Goal: Contribute content

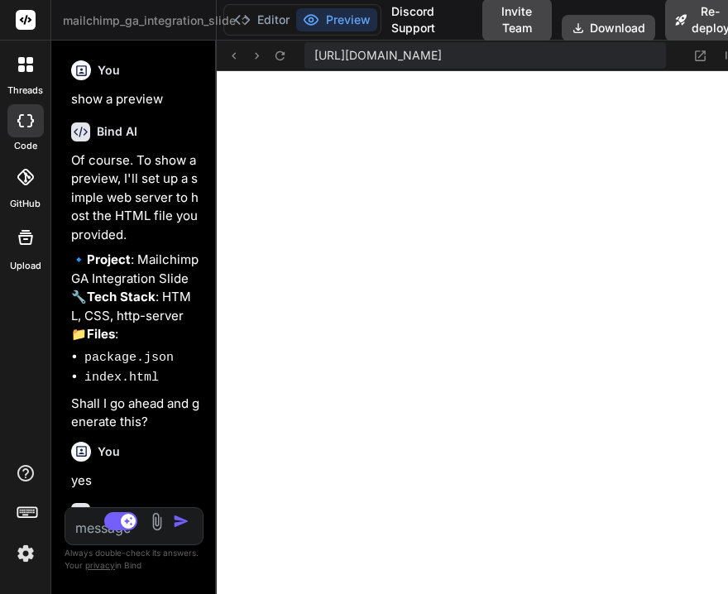
scroll to position [3192, 0]
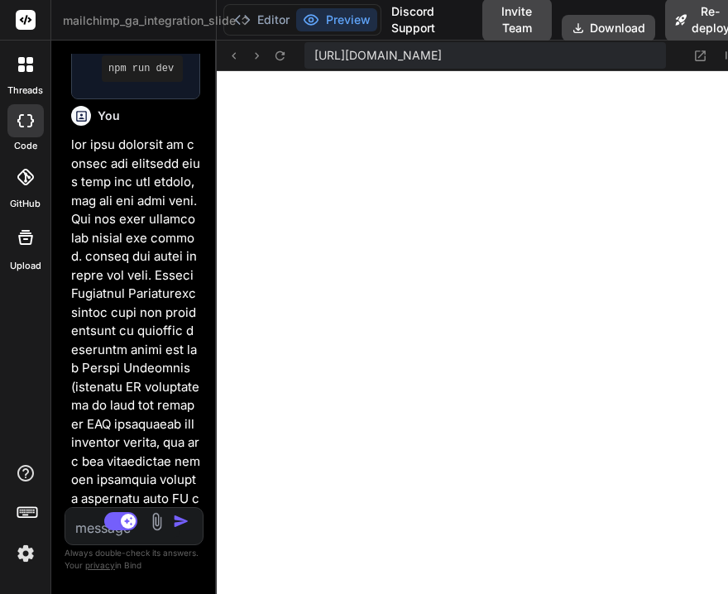
type textarea "x"
type textarea "<div class="slide-header"> <div> <h1 class="title">Google Analytics Integration…"
type textarea "x"
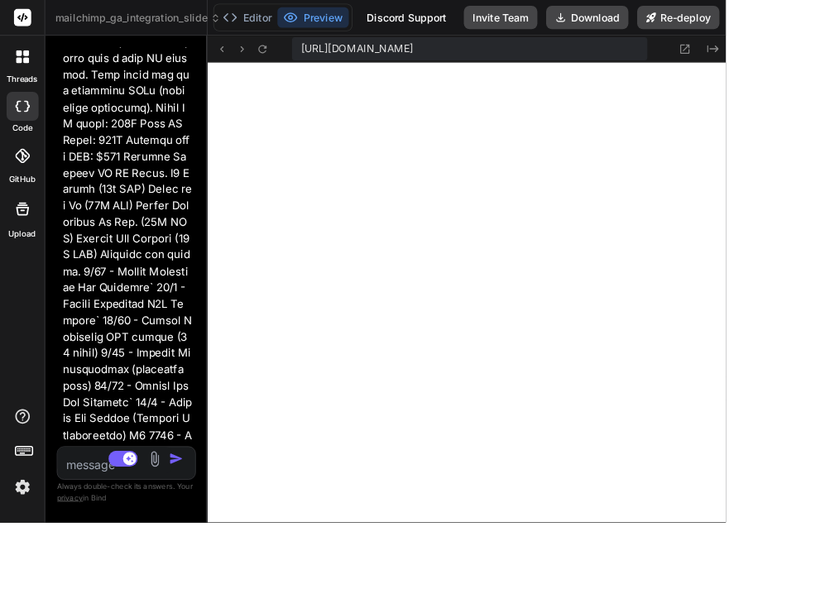
type textarea "<h1 class="title">Google Analytics Integration — Overview & Distribution</h1> <…"
type textarea "x"
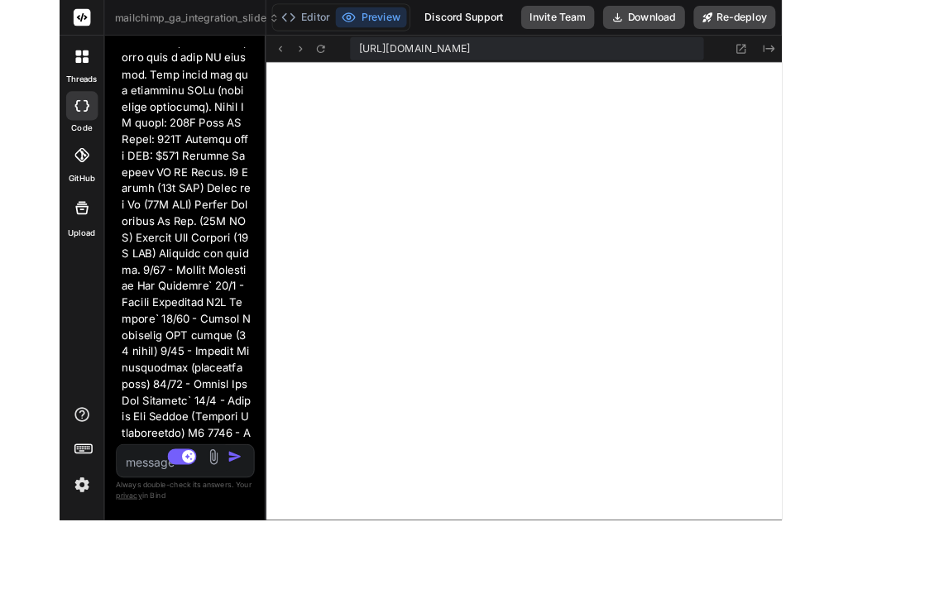
scroll to position [3066, 0]
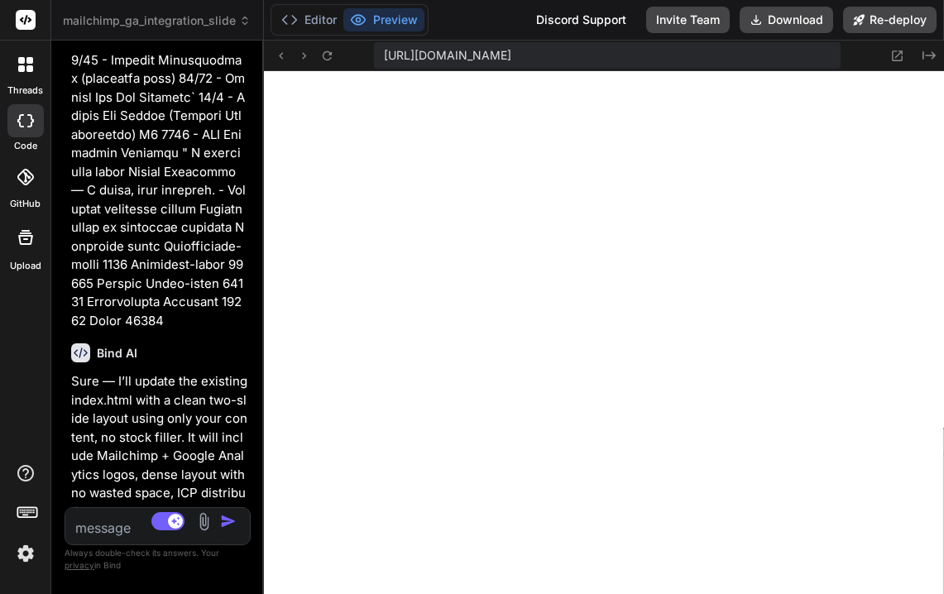
type textarea "<div> <h1 class="title">Google Analytics Integration — Overview & Distribution<…"
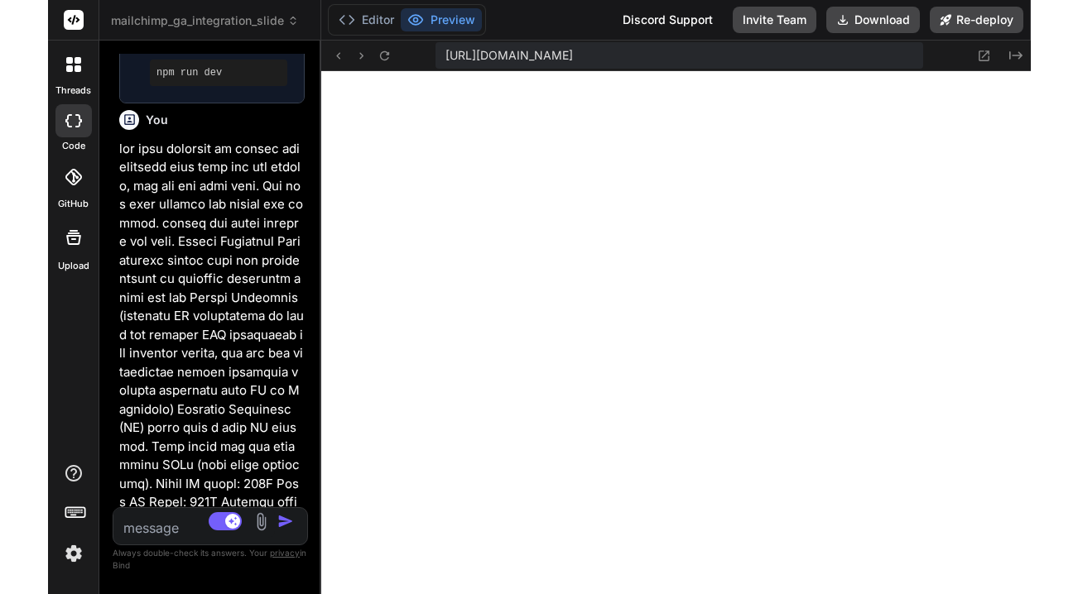
scroll to position [139, 0]
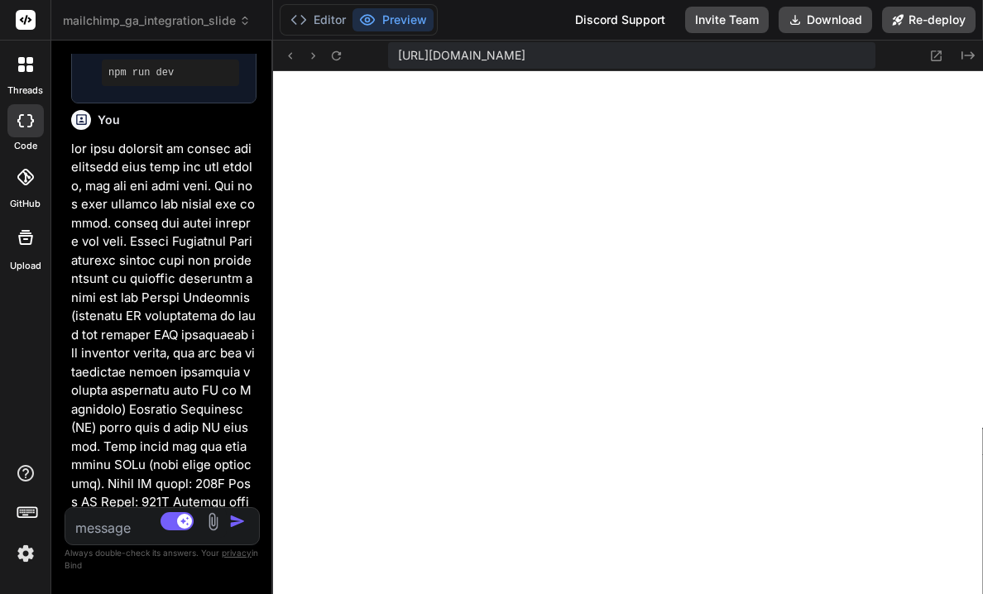
type textarea "x"
type textarea "<!-- Slide 1: Overview & Distribution --> <section class="slide"> <div class="s…"
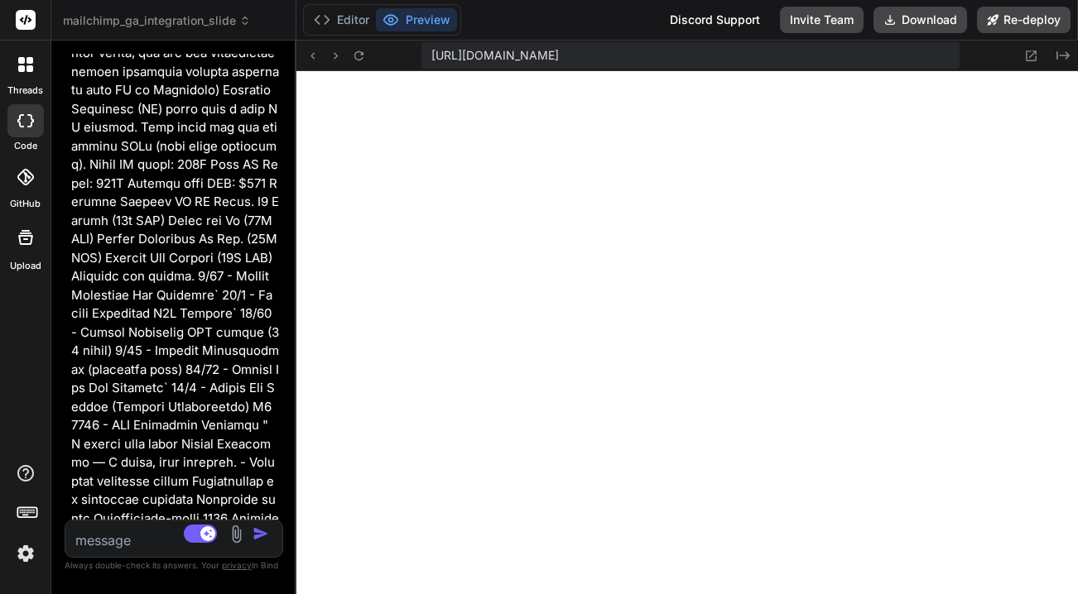
type textarea "x"
type textarea "Distribution</h1> <p class="subtitle"> The new integration allows exporting vis…"
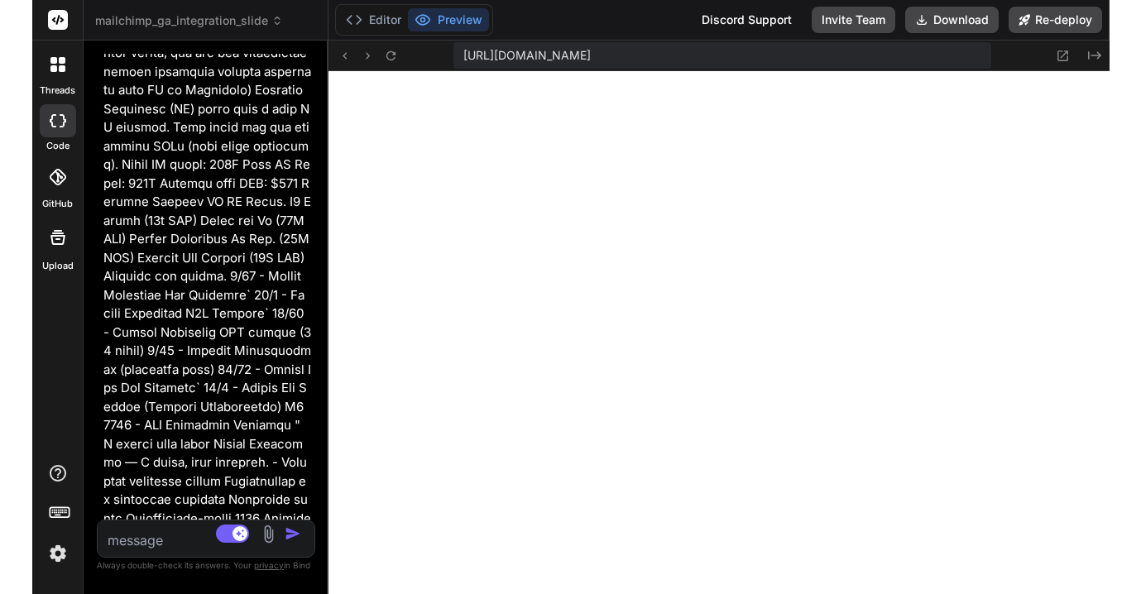
scroll to position [2799, 0]
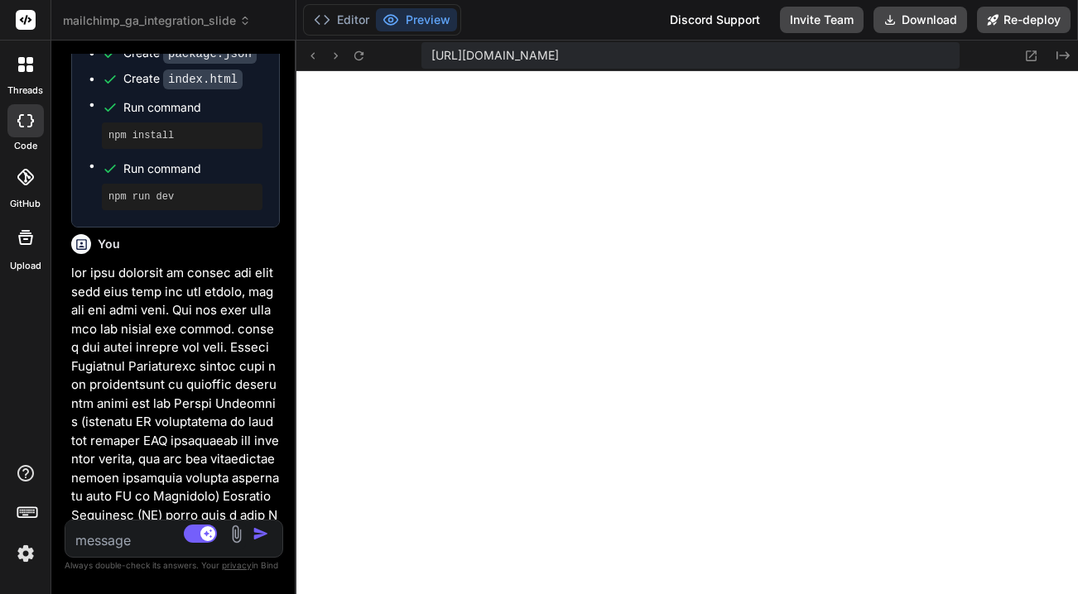
type textarea "x"
type textarea "<p class="subtitle"> The new integration allows exporting visitor audiences fro…"
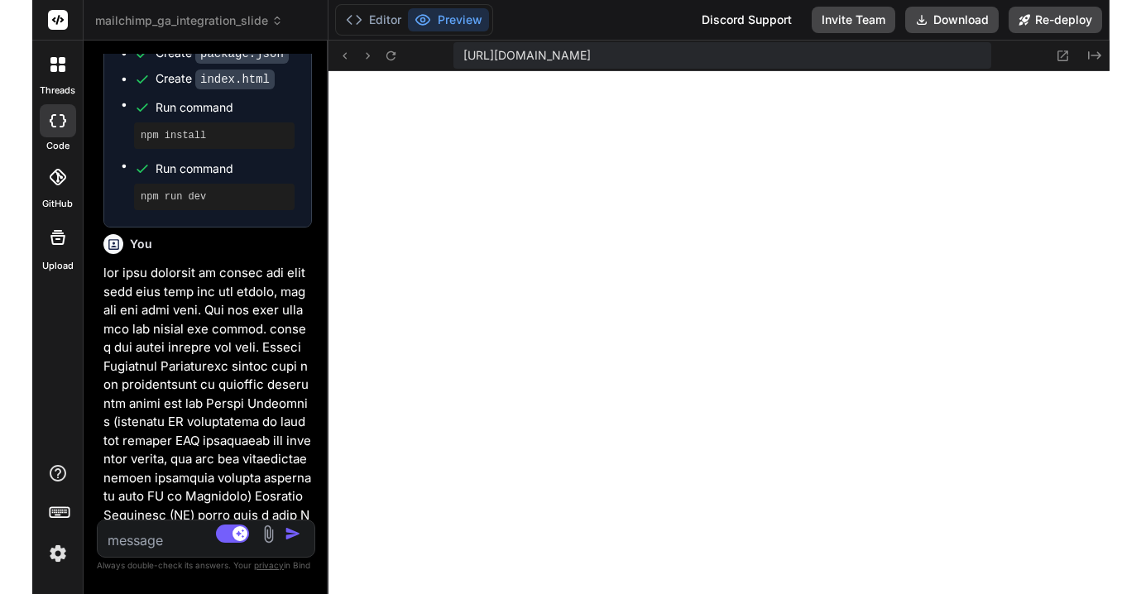
scroll to position [156, 0]
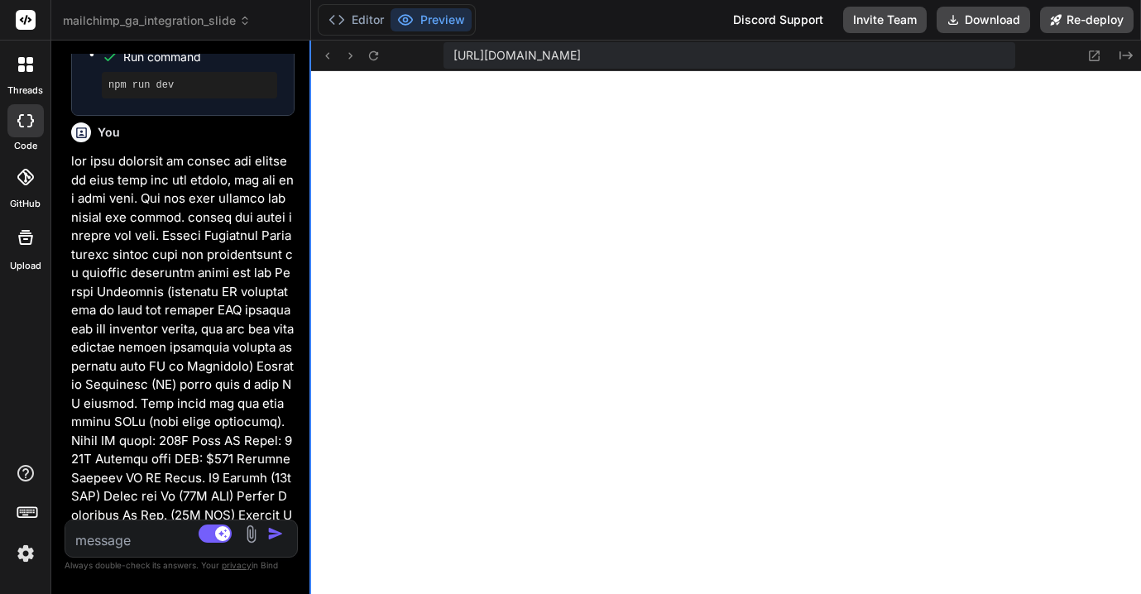
type textarea "x"
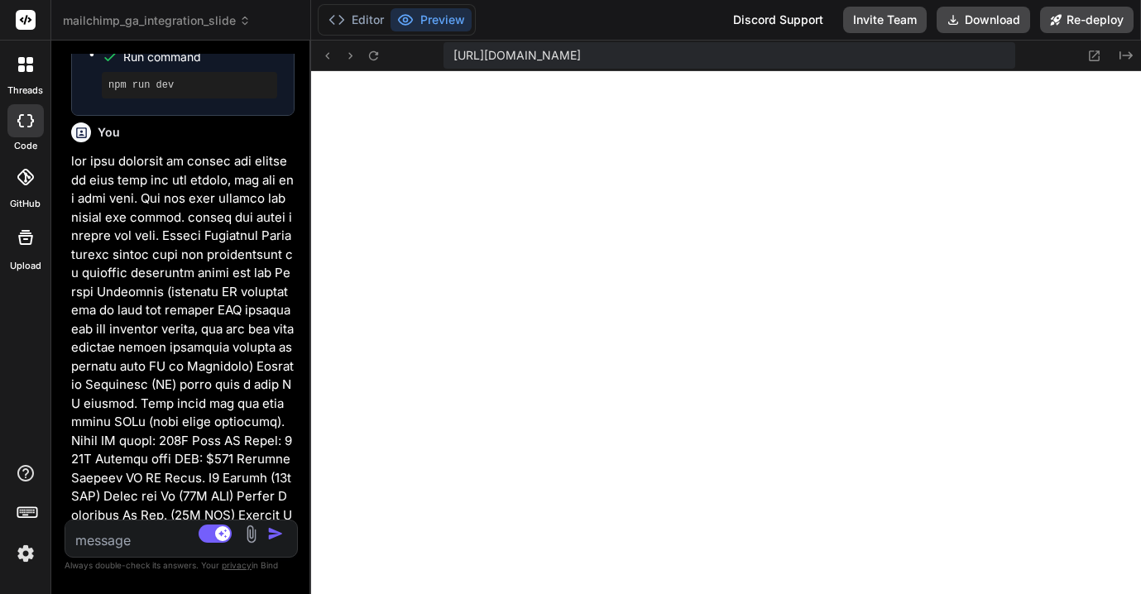
type textarea "The new integration allows exporting visitor audiences from Google Analytics to…"
type textarea "x"
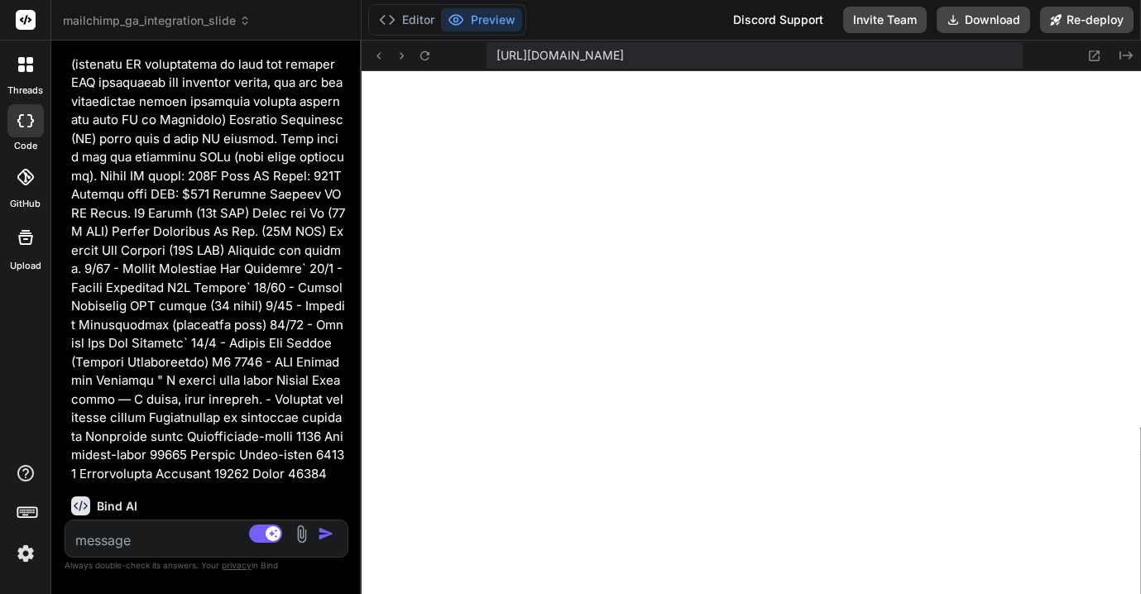
type textarea "<!-- Slide 1: Overview & Distribution --> <section class="slide"> <div class="s…"
type textarea "x"
type textarea "The new integration allows exporting visitor audiences from Google Analytics to…"
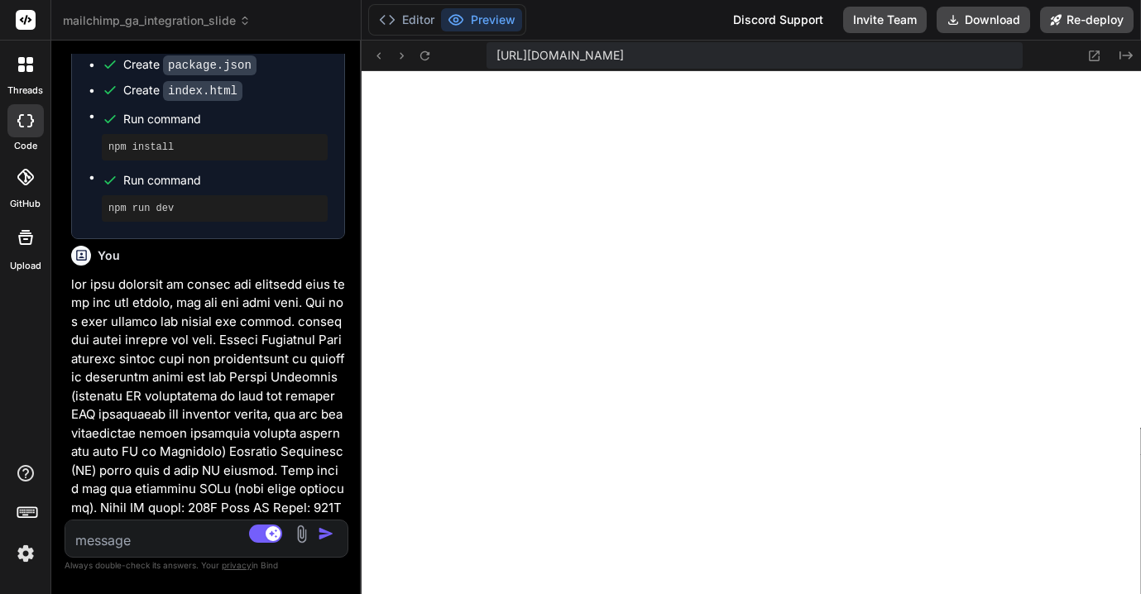
type textarea "x"
type textarea "<p class="subtitle"> The new integration allows exporting visitor audiences fro…"
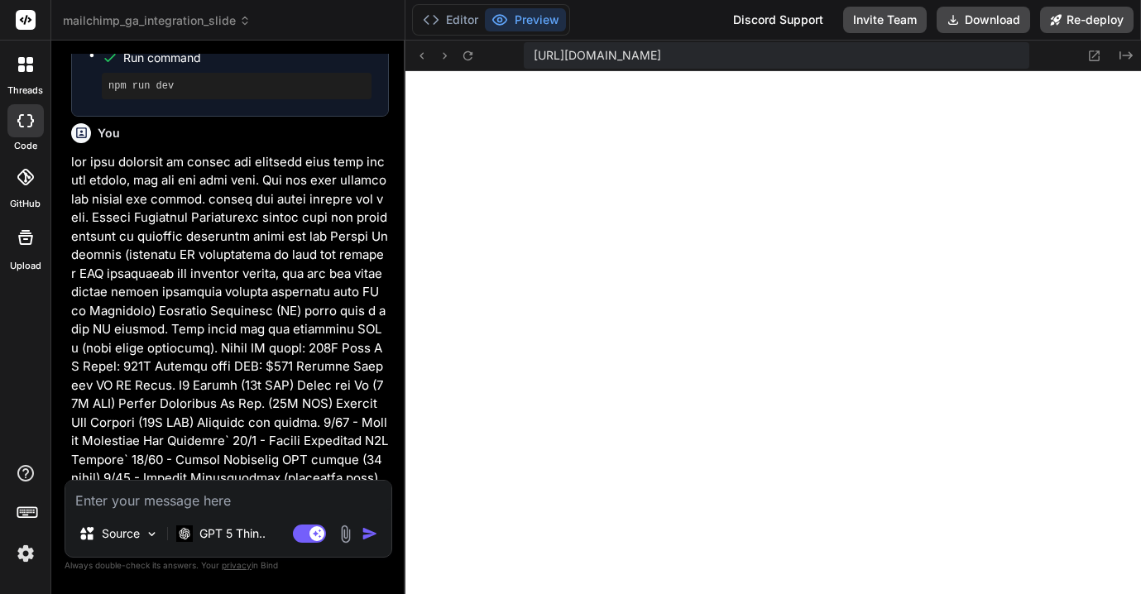
drag, startPoint x: 310, startPoint y: 226, endPoint x: 371, endPoint y: 226, distance: 60.4
click at [371, 226] on div "Bind AI Web Search Created with Pixso. Code Generator You show a preview Bind A…" at bounding box center [228, 318] width 354 height 554
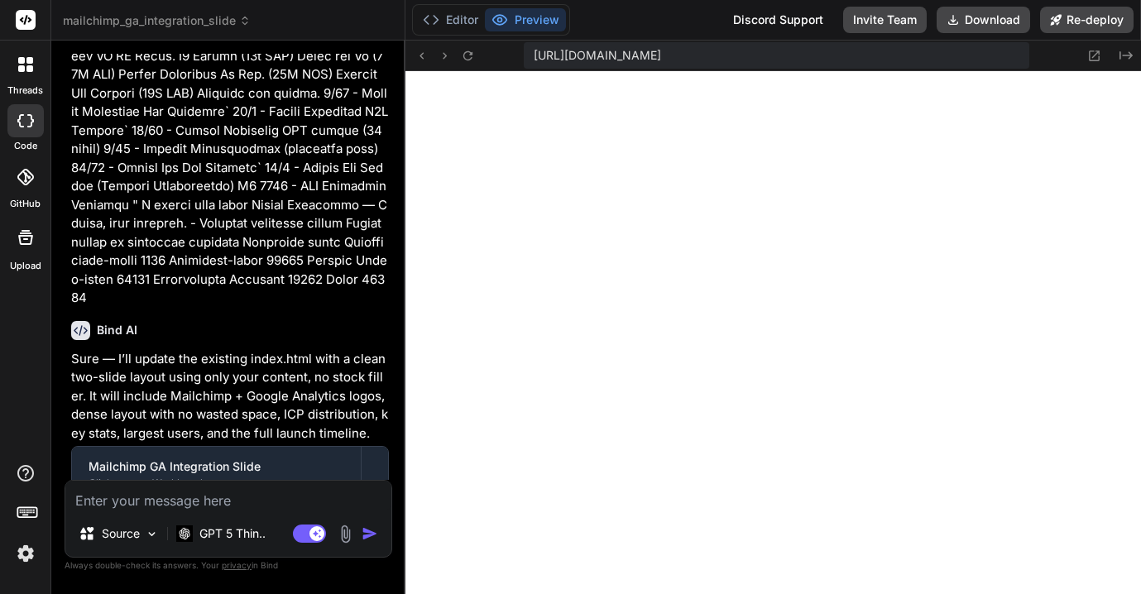
scroll to position [3080, 0]
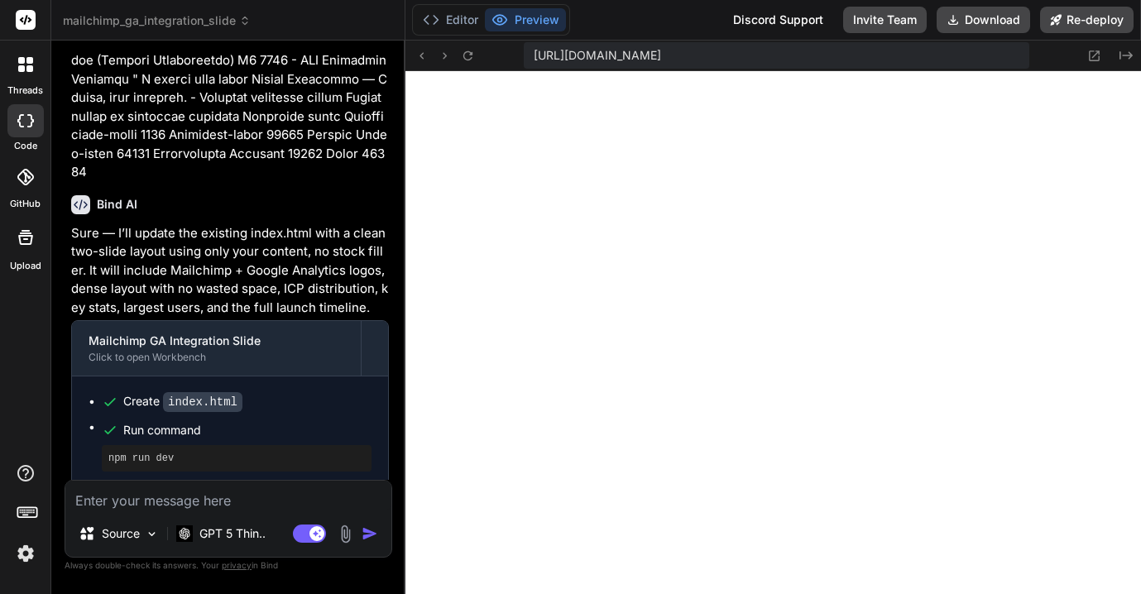
click at [26, 556] on img at bounding box center [26, 554] width 28 height 28
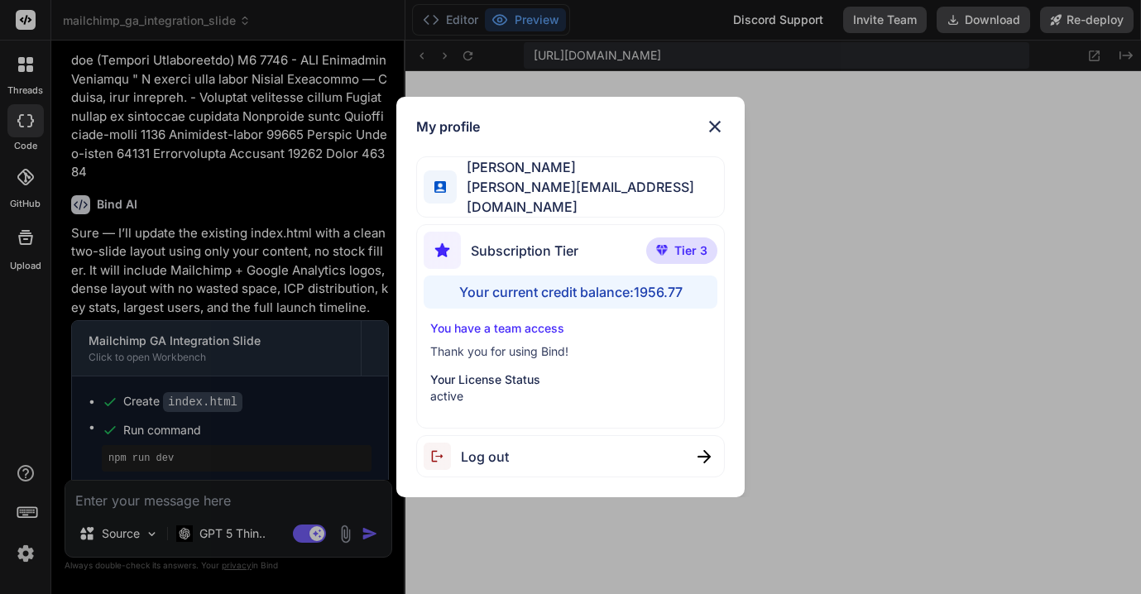
click at [496, 452] on span "Log out" at bounding box center [485, 457] width 48 height 20
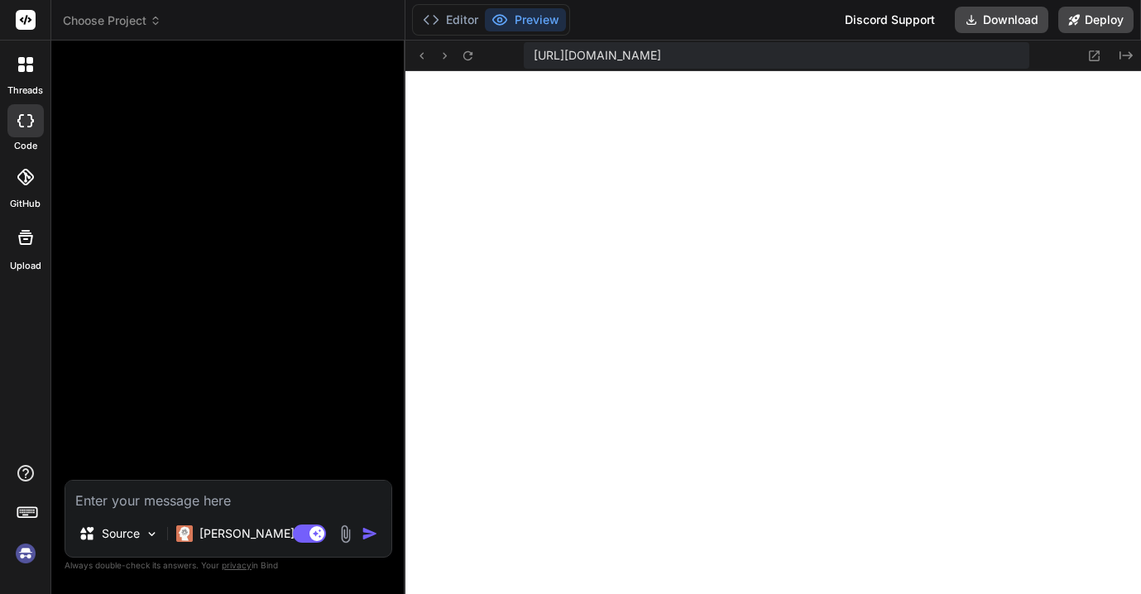
type textarea "x"
